Goal: Register for event/course

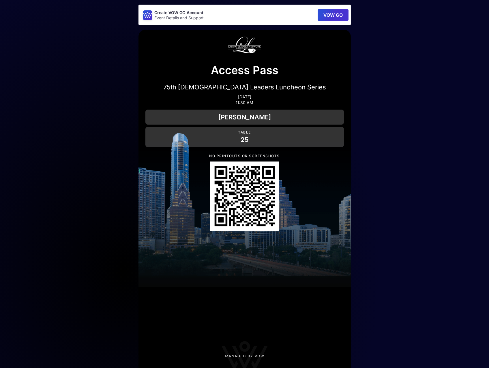
click at [329, 16] on button "VOW GO" at bounding box center [333, 15] width 31 height 12
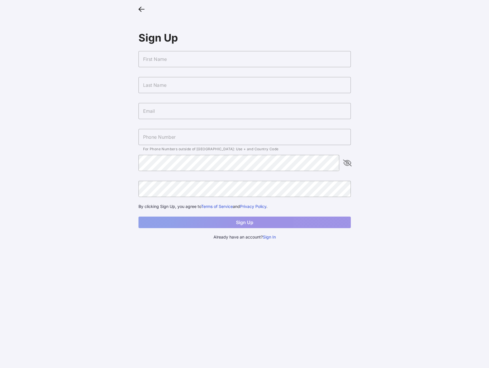
click at [268, 54] on input "text" at bounding box center [244, 59] width 212 height 16
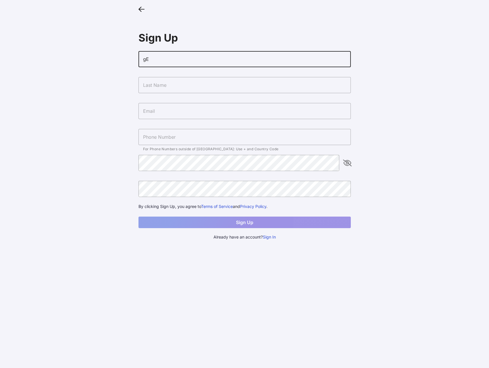
type input "g"
type input "[PERSON_NAME]"
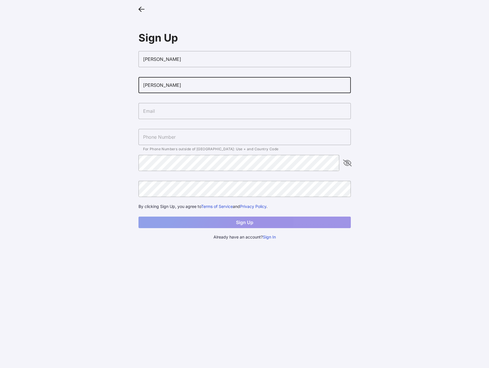
type input "[PERSON_NAME]"
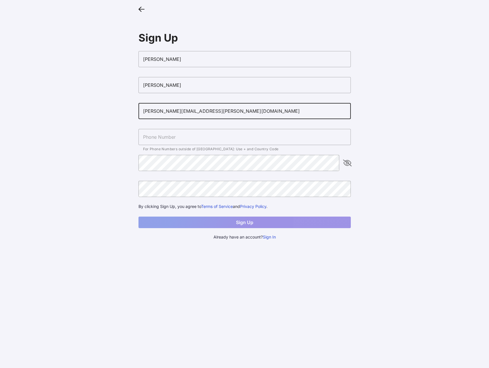
type input "[PERSON_NAME][EMAIL_ADDRESS][PERSON_NAME][DOMAIN_NAME]"
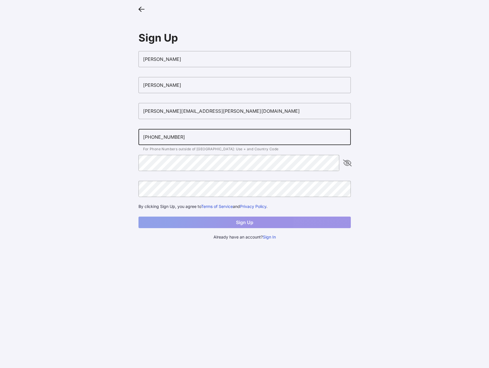
type input "[PHONE_NUMBER]"
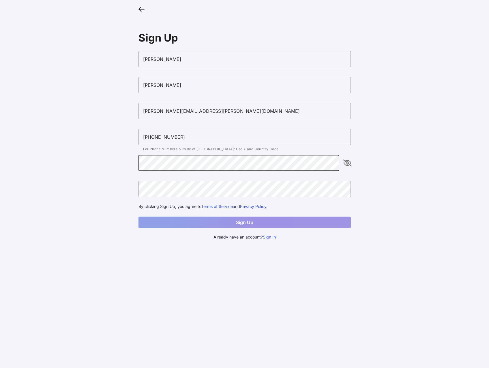
click at [346, 163] on icon "appended action" at bounding box center [347, 162] width 7 height 7
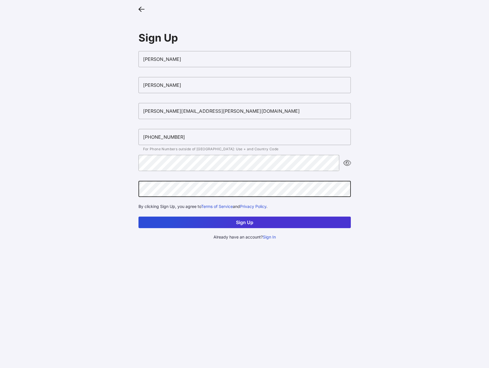
click at [138, 217] on button "Sign Up" at bounding box center [244, 223] width 212 height 12
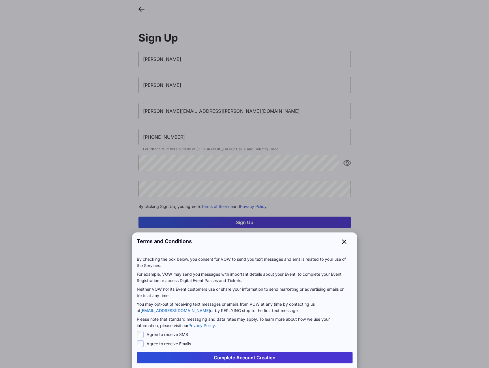
click at [230, 356] on button "Complete Account Creation" at bounding box center [245, 358] width 216 height 12
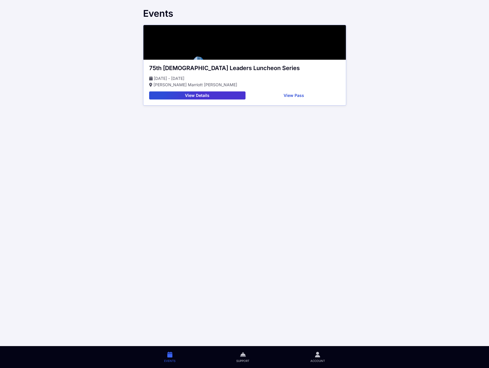
click at [190, 94] on button "View Details" at bounding box center [197, 95] width 96 height 8
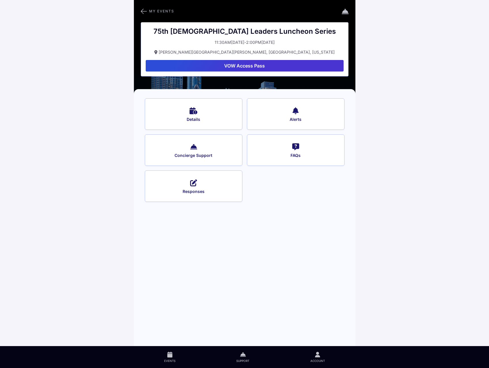
click at [196, 121] on span "Details" at bounding box center [194, 119] width 82 height 5
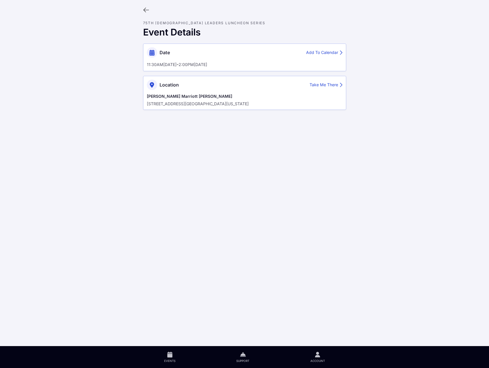
click at [146, 9] on icon at bounding box center [146, 10] width 6 height 6
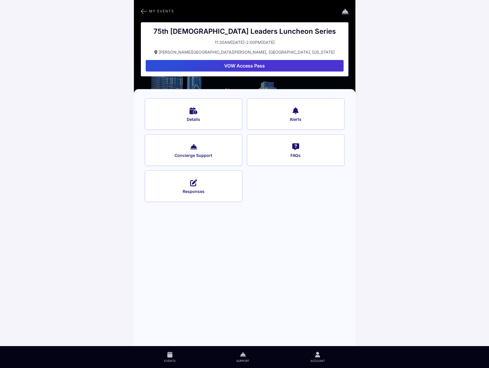
click at [241, 66] on button "VOW Access Pass" at bounding box center [245, 66] width 198 height 12
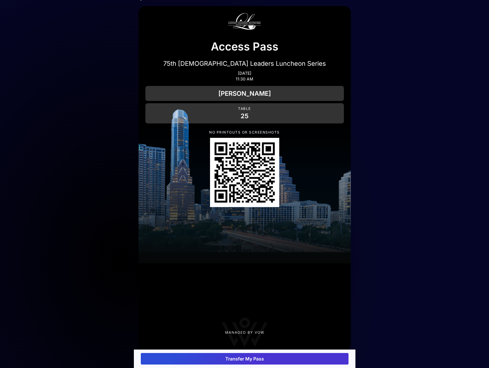
scroll to position [16, 0]
